Goal: Information Seeking & Learning: Check status

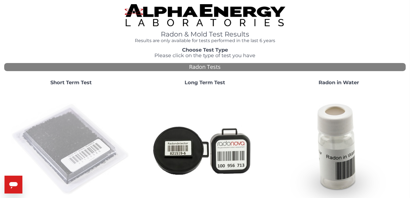
click at [56, 128] on img at bounding box center [71, 150] width 120 height 120
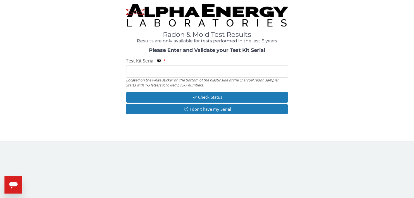
click at [135, 69] on input "Test Kit Serial Located on the white sticker on the bottom of the plastic side …" at bounding box center [207, 72] width 162 height 12
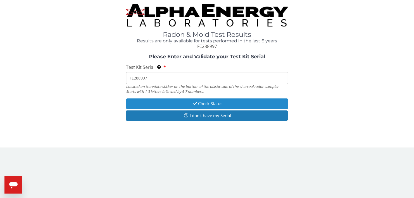
type input "FE288997"
click at [177, 105] on button "Check Status" at bounding box center [207, 104] width 162 height 10
